Goal: Task Accomplishment & Management: Manage account settings

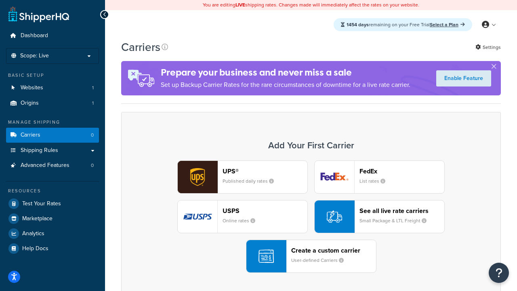
click at [311, 217] on div "UPS® Published daily rates FedEx List rates USPS Online rates See all live rate…" at bounding box center [311, 216] width 363 height 112
click at [402, 171] on header "FedEx" at bounding box center [402, 171] width 85 height 8
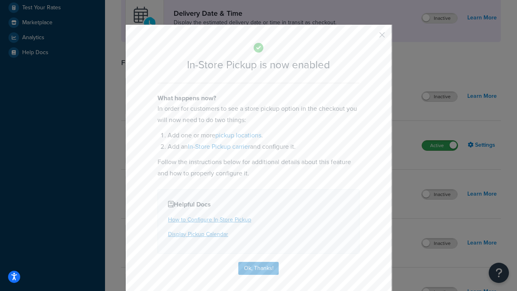
scroll to position [227, 0]
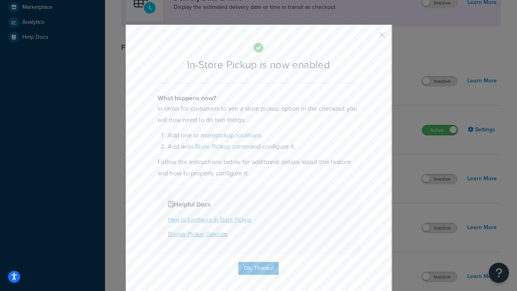
click at [370, 38] on button "button" at bounding box center [370, 38] width 2 height 2
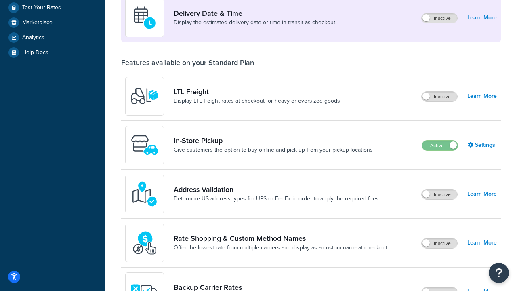
scroll to position [196, 0]
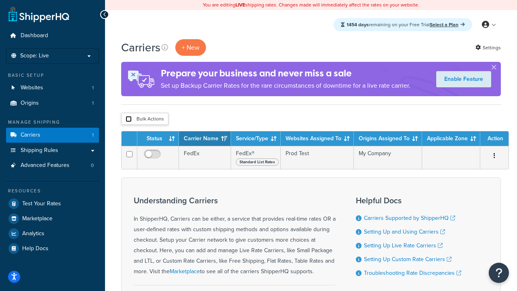
click at [129, 119] on input "checkbox" at bounding box center [129, 119] width 6 height 6
checkbox input "true"
click at [0, 0] on button "Delete" at bounding box center [0, 0] width 0 height 0
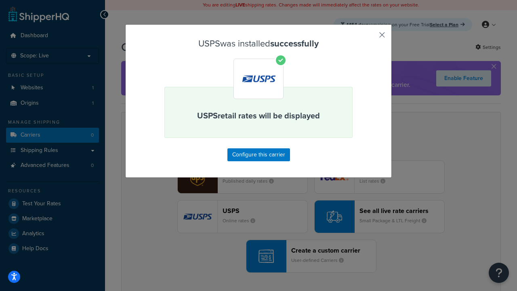
click at [370, 38] on button "button" at bounding box center [370, 38] width 2 height 2
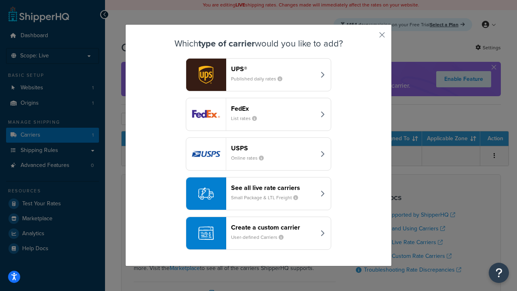
click at [259, 194] on div "See all live rate carriers Small Package & LTL Freight" at bounding box center [273, 193] width 84 height 19
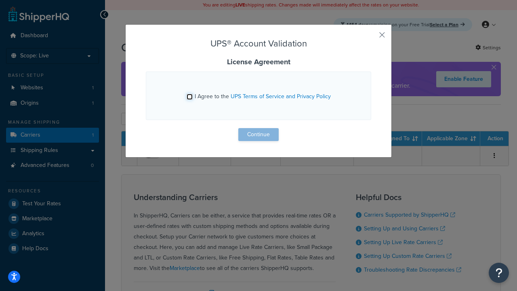
click at [190, 97] on input "I Agree to the UPS Terms of Service and Privacy Policy" at bounding box center [190, 97] width 6 height 6
checkbox input "true"
click at [259, 135] on button "Continue" at bounding box center [259, 134] width 40 height 13
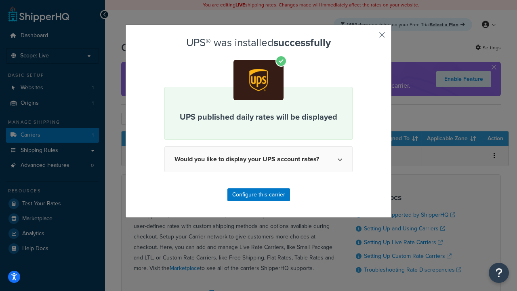
click at [370, 38] on button "button" at bounding box center [370, 38] width 2 height 2
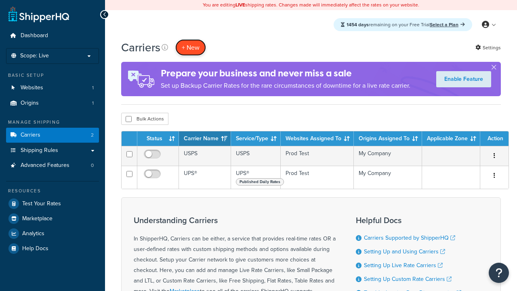
click at [191, 47] on button "+ New" at bounding box center [190, 47] width 31 height 17
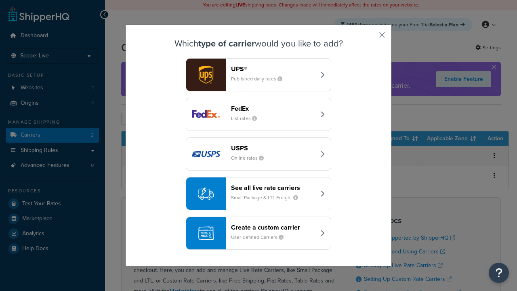
click at [273, 108] on header "FedEx" at bounding box center [273, 109] width 84 height 8
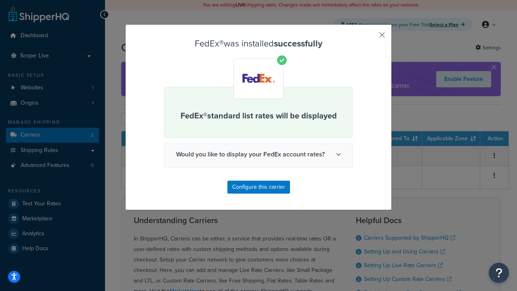
click at [370, 38] on button "button" at bounding box center [370, 38] width 2 height 2
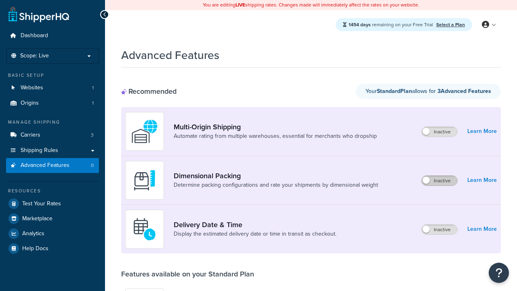
click at [440, 181] on label "Inactive" at bounding box center [440, 181] width 36 height 10
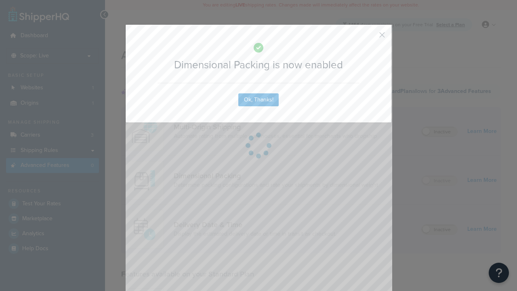
click at [370, 37] on button "button" at bounding box center [370, 38] width 2 height 2
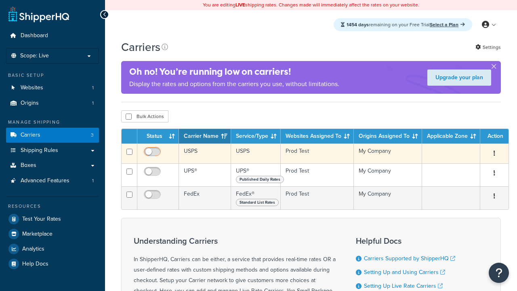
click at [153, 155] on input "checkbox" at bounding box center [153, 154] width 22 height 10
checkbox input "true"
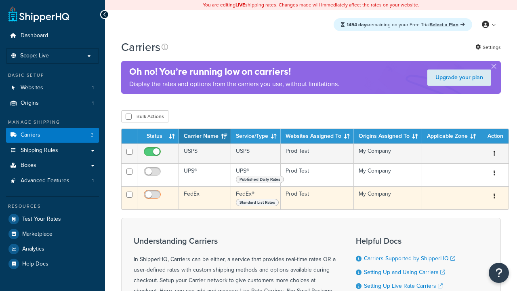
click at [153, 175] on input "checkbox" at bounding box center [153, 174] width 22 height 10
checkbox input "true"
click at [153, 198] on input "checkbox" at bounding box center [153, 197] width 22 height 10
checkbox input "true"
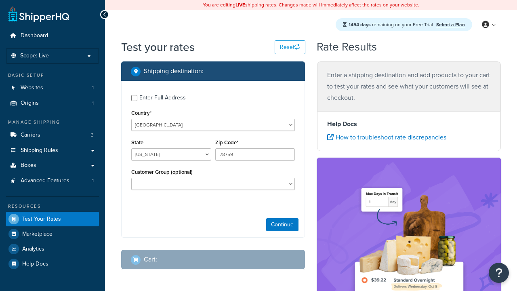
select select "TX"
click at [283, 226] on button "Continue" at bounding box center [282, 224] width 32 height 13
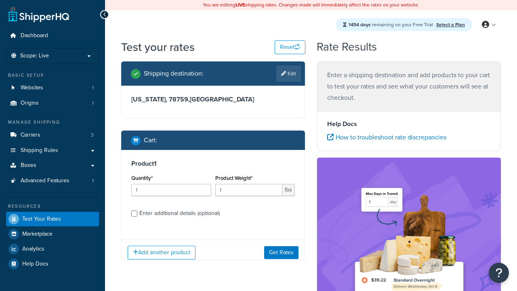
type input "78628"
type input "3"
type input "5"
click at [281, 252] on button "Get Rates" at bounding box center [281, 252] width 34 height 13
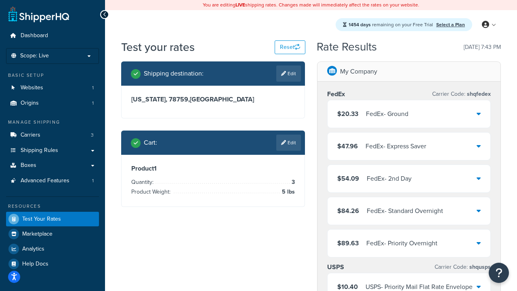
click at [409, 114] on div "FedEx - Ground" at bounding box center [387, 113] width 42 height 11
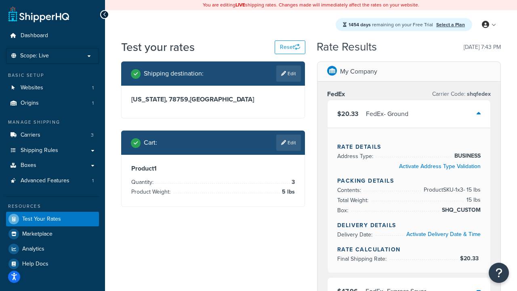
click at [409, 286] on div "FedEx - Express Saver" at bounding box center [396, 291] width 61 height 11
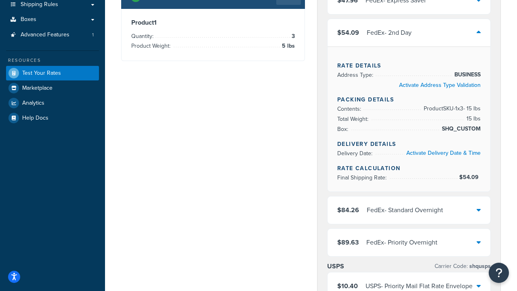
click at [409, 210] on div "FedEx - Standard Overnight" at bounding box center [405, 210] width 76 height 11
click at [409, 248] on div "FedEx - Priority Overnight" at bounding box center [402, 242] width 71 height 11
click at [409, 281] on div "USPS - Priority Mail Flat Rate Envelope" at bounding box center [419, 286] width 107 height 11
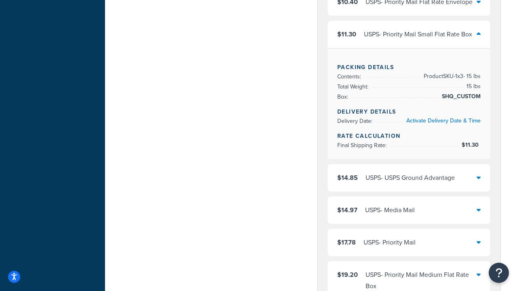
click at [409, 210] on div "USPS - Media Mail" at bounding box center [390, 210] width 50 height 11
click at [409, 243] on div "USPS - Priority Mail" at bounding box center [390, 242] width 52 height 11
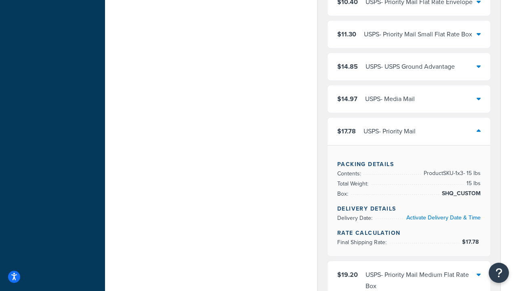
click at [409, 269] on div "USPS - Priority Mail Medium Flat Rate Box" at bounding box center [421, 280] width 111 height 23
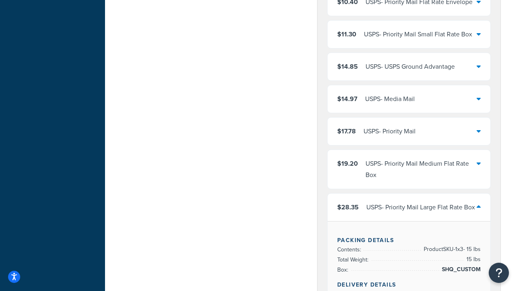
scroll to position [565, 0]
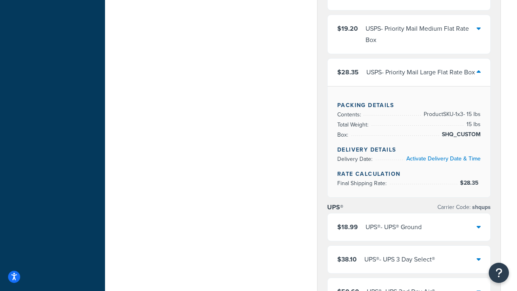
click at [409, 227] on div "UPS® - UPS® Ground" at bounding box center [394, 227] width 56 height 11
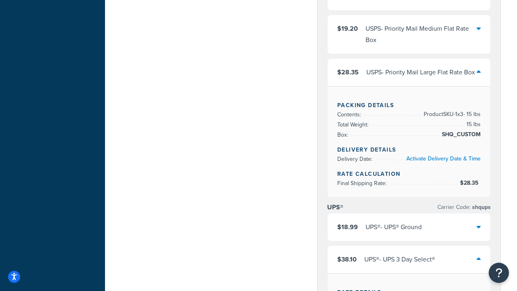
scroll to position [834, 0]
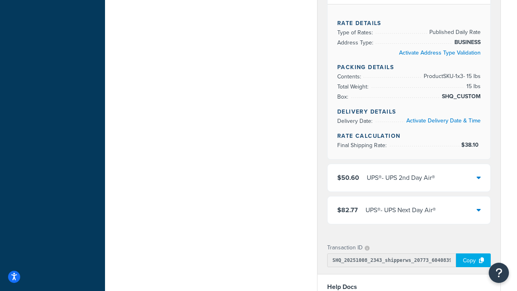
click at [409, 178] on div "UPS® - UPS 2nd Day Air®" at bounding box center [401, 177] width 68 height 11
click at [409, 210] on div "UPS® - UPS Next Day Air®" at bounding box center [401, 210] width 70 height 11
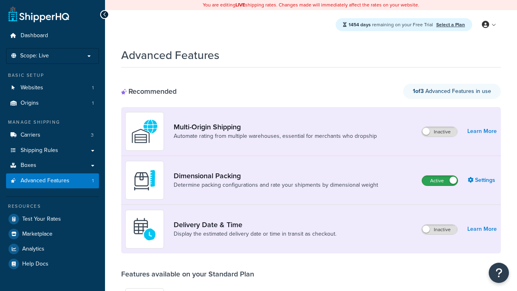
click at [440, 181] on label "Active" at bounding box center [440, 181] width 36 height 10
